Goal: Information Seeking & Learning: Learn about a topic

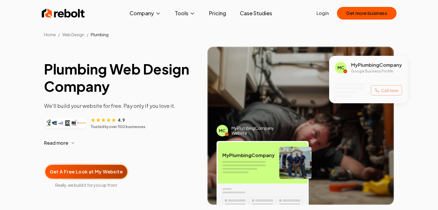
click at [114, 77] on h1 "Plumbing Web Design Company" at bounding box center [121, 77] width 154 height 35
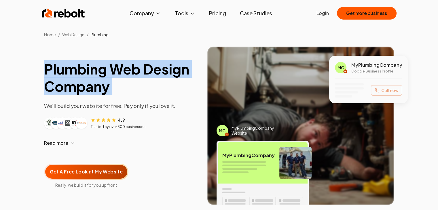
click at [114, 77] on h1 "Plumbing Web Design Company" at bounding box center [121, 77] width 154 height 35
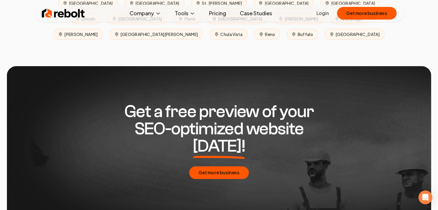
scroll to position [2879, 0]
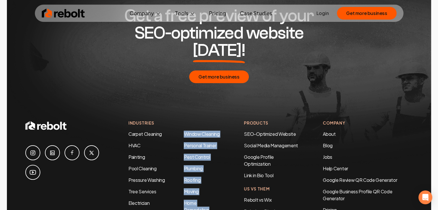
drag, startPoint x: 178, startPoint y: 96, endPoint x: 216, endPoint y: 96, distance: 38.6
click at [216, 131] on div "Carpet Cleaning HVAC Painting Pool Cleaning Pressure Washing Tree Services Elec…" at bounding box center [174, 184] width 92 height 106
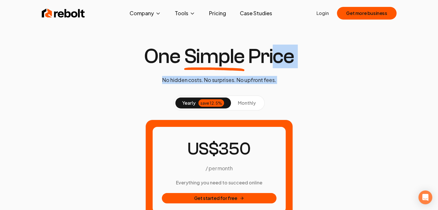
drag, startPoint x: 272, startPoint y: 69, endPoint x: 317, endPoint y: 64, distance: 45.9
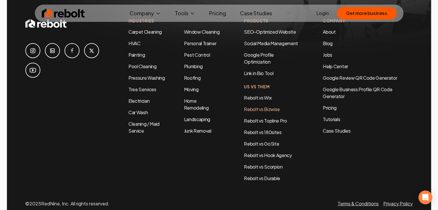
scroll to position [1130, 0]
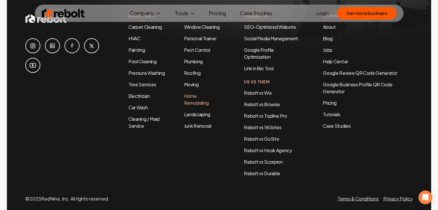
click at [189, 93] on link "Home Remodeling" at bounding box center [196, 99] width 25 height 13
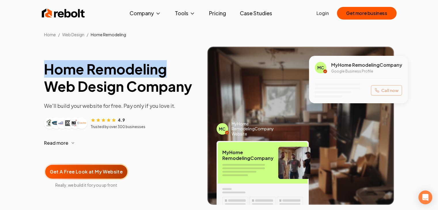
drag, startPoint x: 23, startPoint y: 74, endPoint x: 177, endPoint y: 74, distance: 154.3
click at [177, 72] on section "Home Remodeling Web Design Company We'll build your website for free. Pay only …" at bounding box center [219, 130] width 438 height 186
click at [168, 77] on h1 "Home Remodeling Web Design Company" at bounding box center [121, 77] width 154 height 35
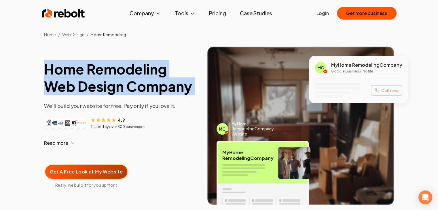
click at [168, 77] on h1 "Home Remodeling Web Design Company" at bounding box center [121, 77] width 154 height 35
click at [167, 77] on h1 "Home Remodeling Web Design Company" at bounding box center [121, 77] width 154 height 35
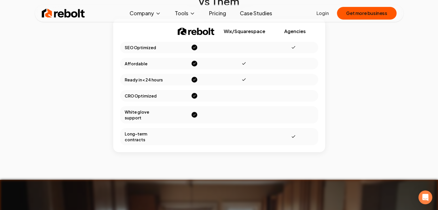
scroll to position [2909, 0]
